Goal: Task Accomplishment & Management: Complete application form

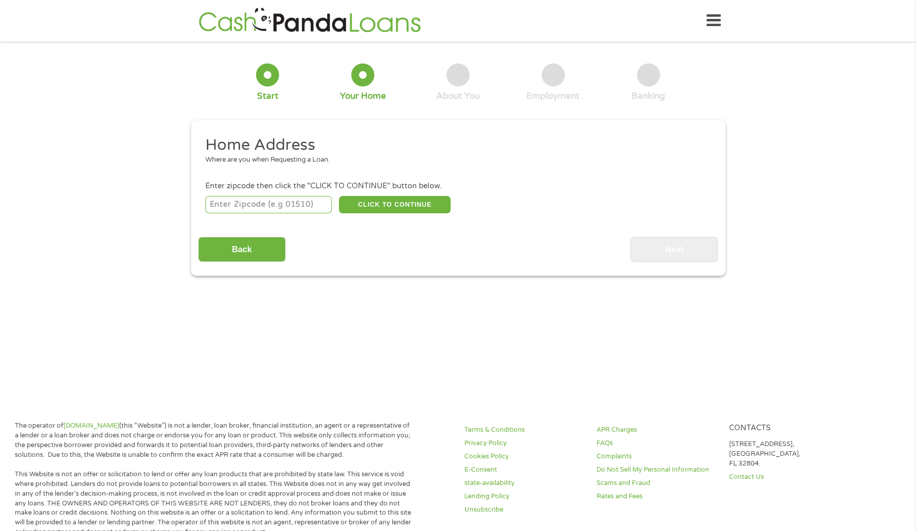
click at [287, 207] on input "number" at bounding box center [268, 204] width 126 height 17
type input "89146"
click at [392, 200] on button "CLICK TO CONTINUE" at bounding box center [395, 204] width 112 height 17
type input "89146"
type input "[GEOGRAPHIC_DATA]"
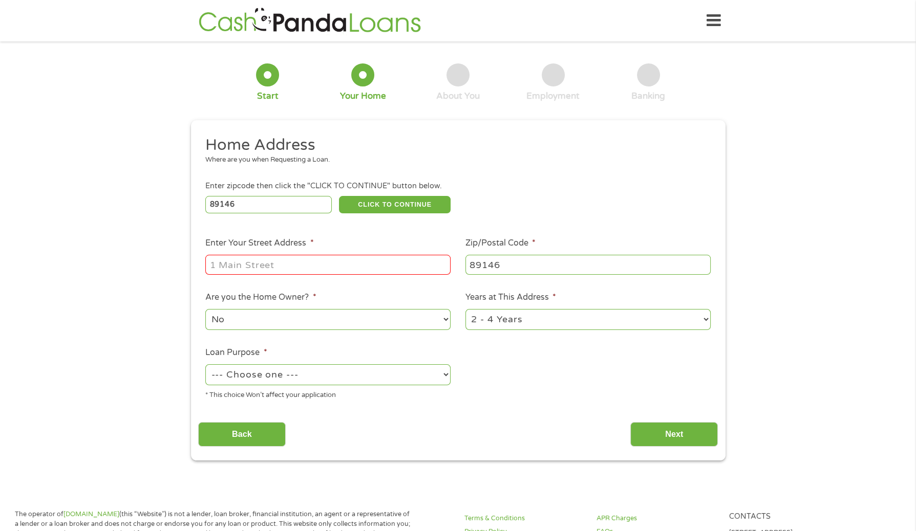
click at [397, 266] on input "Enter Your Street Address *" at bounding box center [327, 264] width 245 height 19
type input "[STREET_ADDRESS]"
click at [414, 318] on select "No Yes" at bounding box center [327, 319] width 245 height 21
click at [514, 318] on select "1 Year or less 1 - 2 Years 2 - 4 Years Over 4 Years" at bounding box center [587, 319] width 245 height 21
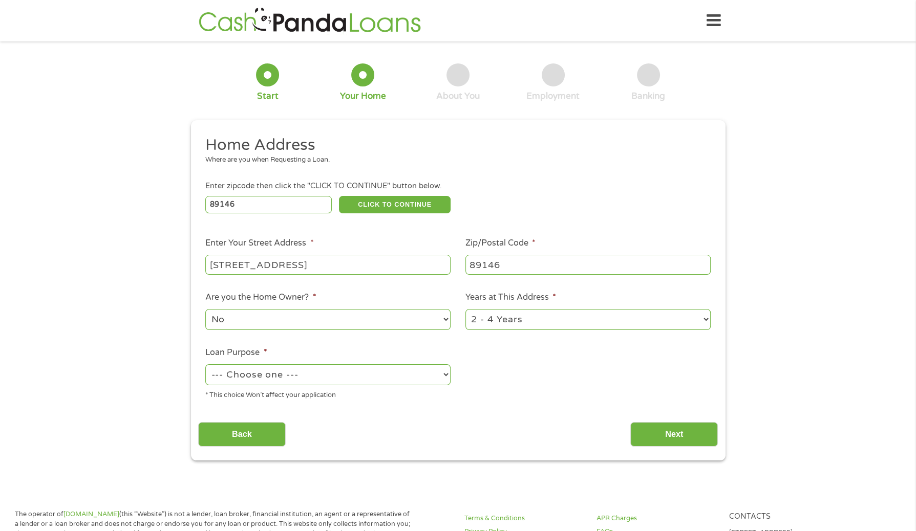
select select "12months"
click at [465, 310] on select "1 Year or less 1 - 2 Years 2 - 4 Years Over 4 Years" at bounding box center [587, 319] width 245 height 21
click at [419, 380] on select "--- Choose one --- Pay Bills Debt Consolidation Home Improvement Major Purchase…" at bounding box center [327, 374] width 245 height 21
click at [205, 365] on select "--- Choose one --- Pay Bills Debt Consolidation Home Improvement Major Purchase…" at bounding box center [327, 374] width 245 height 21
click at [443, 372] on select "--- Choose one --- Pay Bills Debt Consolidation Home Improvement Major Purchase…" at bounding box center [327, 374] width 245 height 21
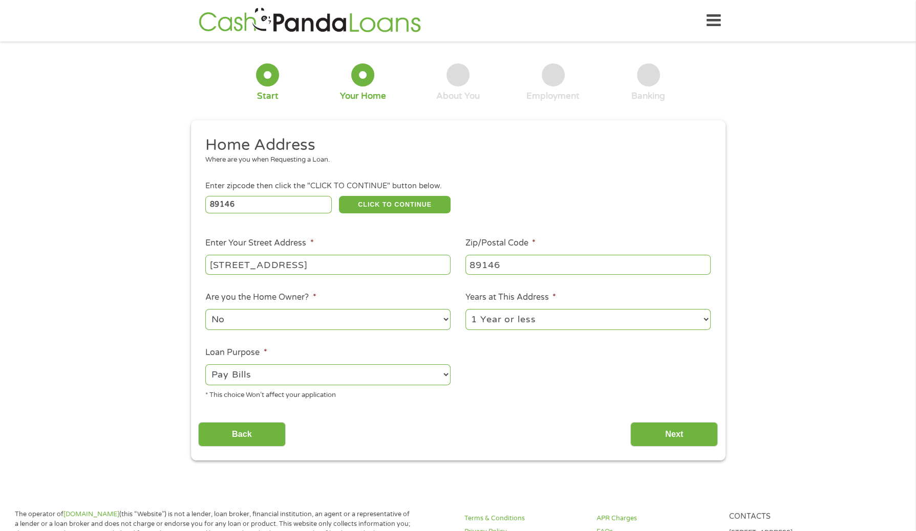
select select "shorttermcash"
click at [205, 365] on select "--- Choose one --- Pay Bills Debt Consolidation Home Improvement Major Purchase…" at bounding box center [327, 374] width 245 height 21
click at [658, 430] on input "Next" at bounding box center [674, 434] width 88 height 25
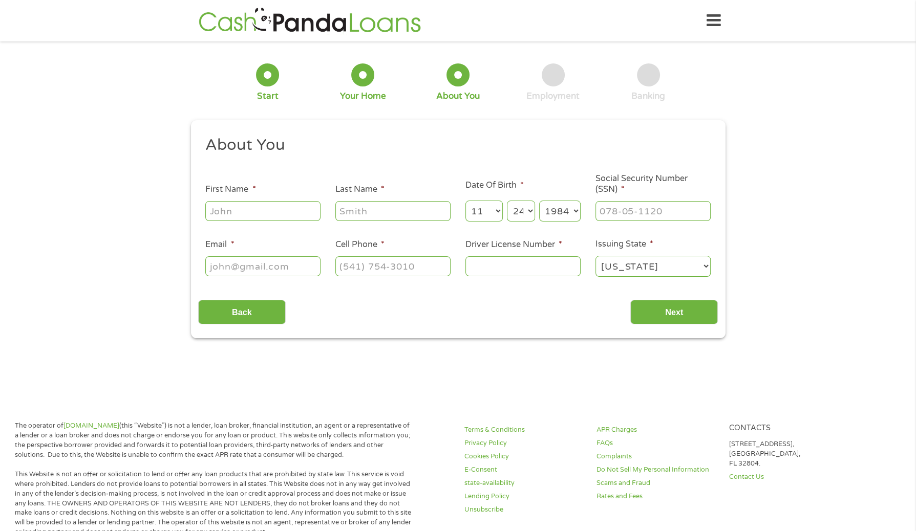
click at [274, 211] on input "First Name *" at bounding box center [262, 210] width 115 height 19
type input "[PERSON_NAME]"
type input "avanzolini"
type input "[EMAIL_ADDRESS][DOMAIN_NAME]"
type input "[PHONE_NUMBER]"
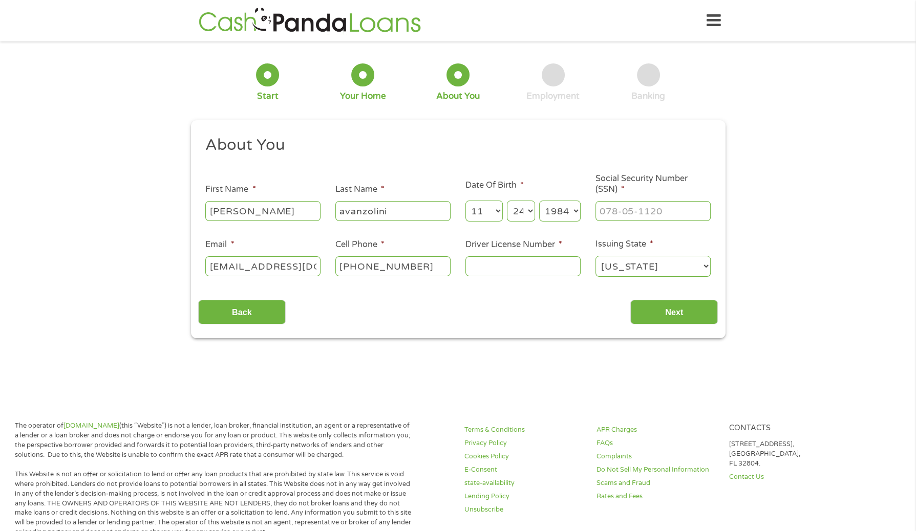
type input "___-__-____"
click at [642, 214] on input "___-__-____" at bounding box center [652, 210] width 115 height 19
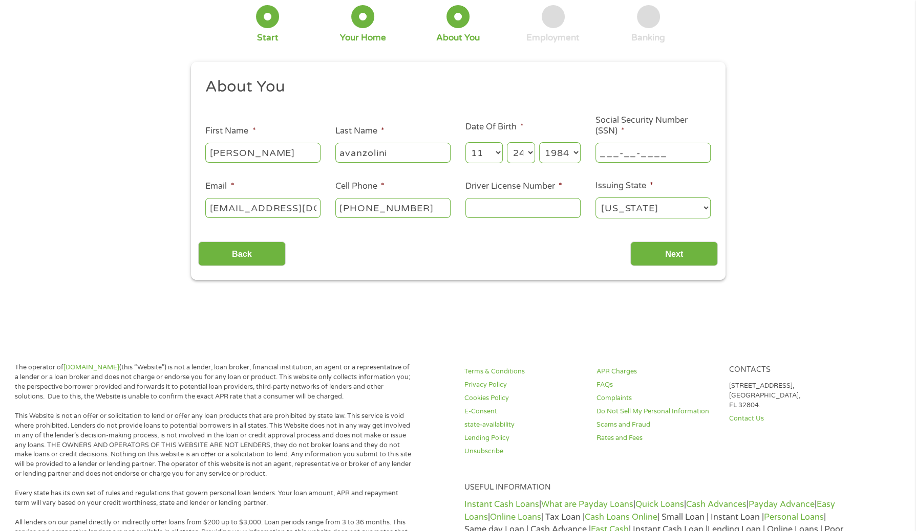
scroll to position [0, 0]
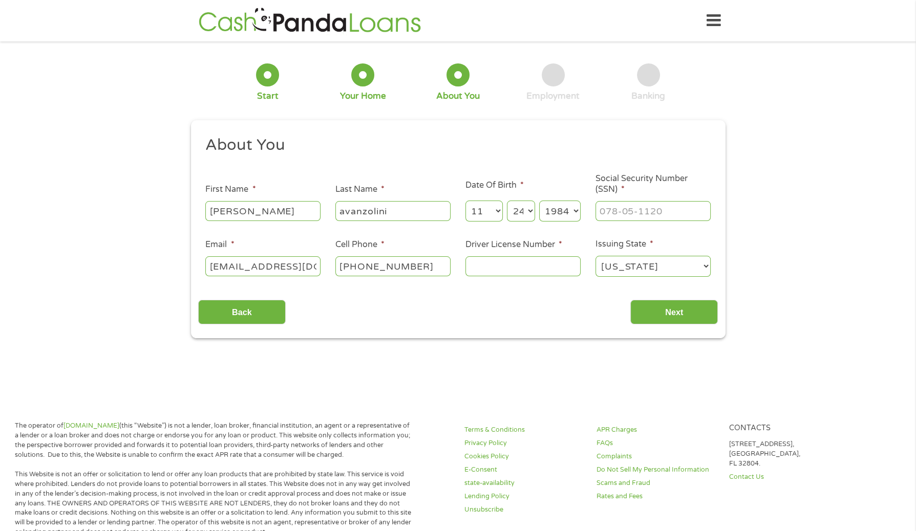
click at [482, 263] on input "Driver License Number *" at bounding box center [522, 265] width 115 height 19
type input "7433176"
click at [647, 275] on select "[US_STATE] [US_STATE] [US_STATE] [US_STATE] [US_STATE] [US_STATE] [US_STATE] [U…" at bounding box center [652, 266] width 115 height 21
select select "[US_STATE]"
click at [595, 256] on select "[US_STATE] [US_STATE] [US_STATE] [US_STATE] [US_STATE] [US_STATE] [US_STATE] [U…" at bounding box center [652, 266] width 115 height 21
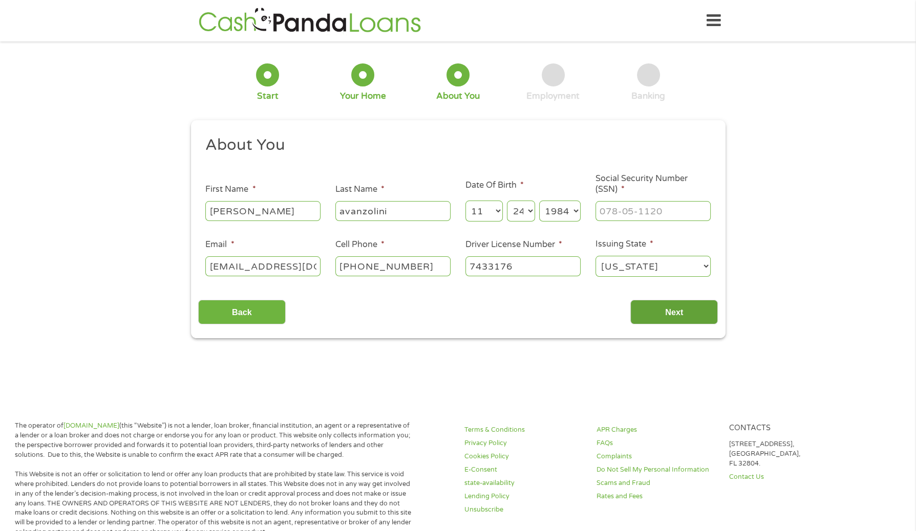
click at [668, 312] on input "Next" at bounding box center [674, 312] width 88 height 25
